Goal: Task Accomplishment & Management: Use online tool/utility

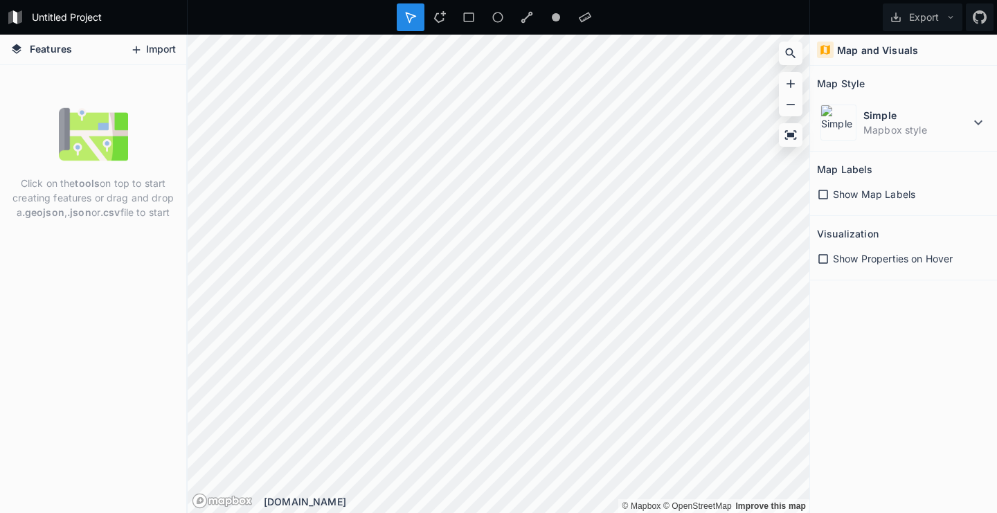
click at [168, 50] on button "Import" at bounding box center [153, 50] width 60 height 22
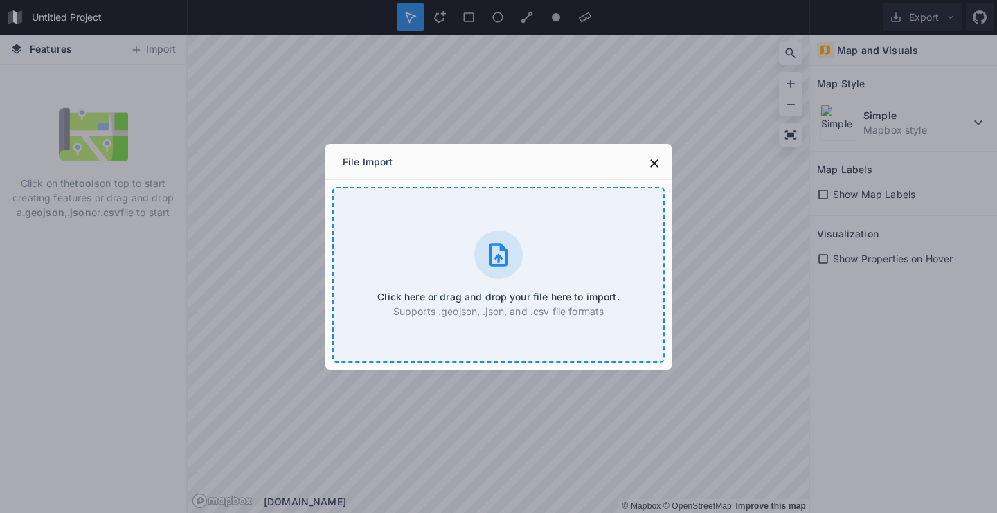
click at [444, 247] on div "Click here or drag and drop your file here to import. Supports .geojson, .json,…" at bounding box center [498, 275] width 332 height 176
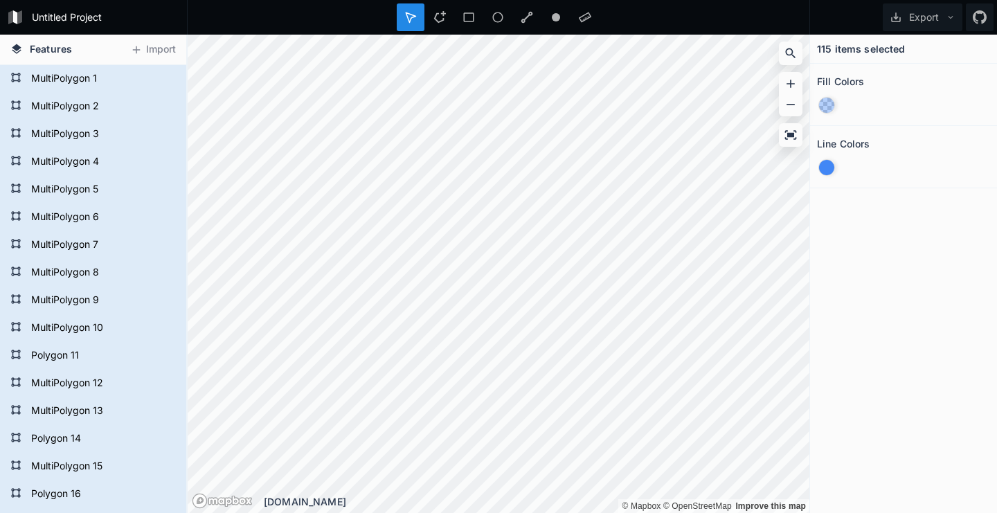
click at [66, 17] on form "Untitled Project" at bounding box center [105, 17] width 156 height 21
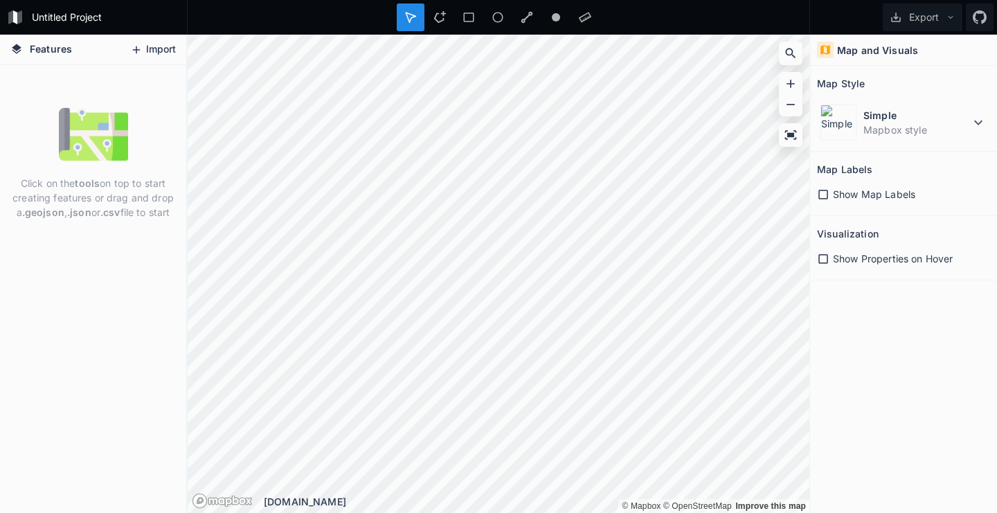
click at [163, 51] on button "Import" at bounding box center [153, 50] width 60 height 22
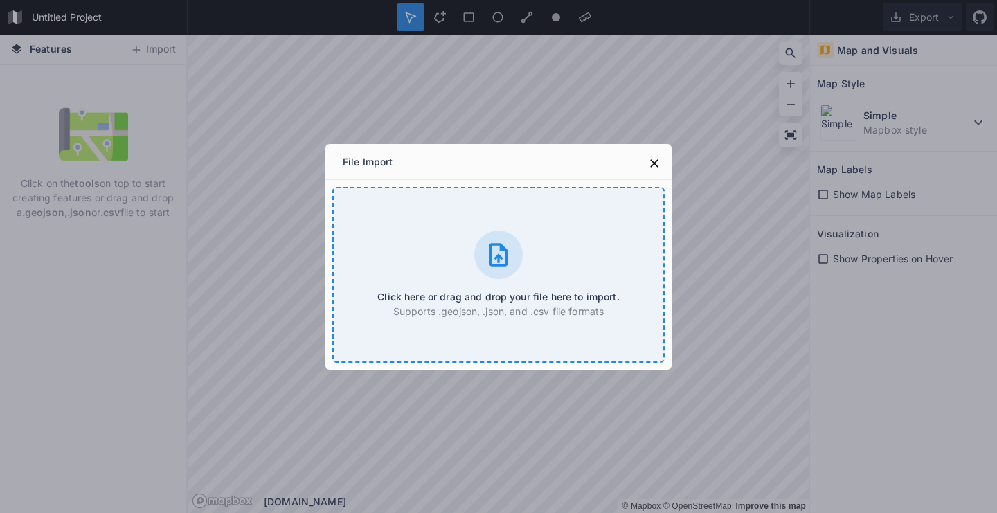
click at [396, 255] on div "Click here or drag and drop your file here to import. Supports .geojson, .json,…" at bounding box center [498, 275] width 332 height 176
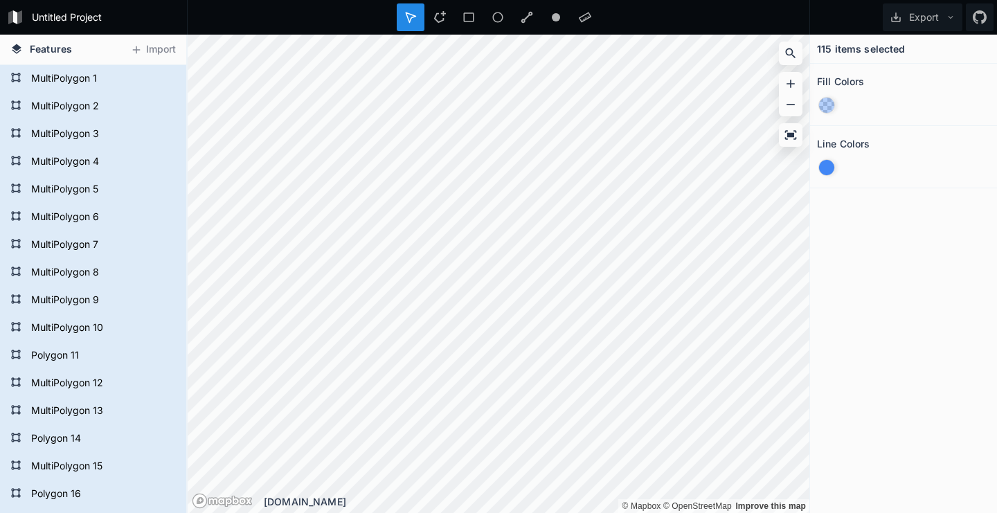
click at [836, 107] on div at bounding box center [831, 105] width 28 height 26
click at [830, 105] on div at bounding box center [826, 105] width 15 height 15
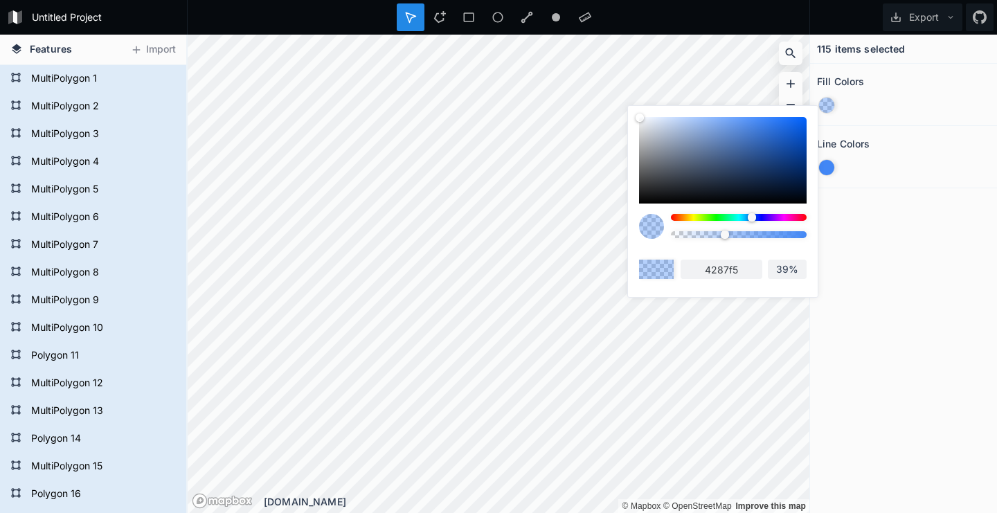
drag, startPoint x: 699, startPoint y: 216, endPoint x: 45, endPoint y: 0, distance: 689.0
click at [716, 219] on div at bounding box center [739, 217] width 136 height 7
click at [752, 217] on div at bounding box center [755, 217] width 7 height 7
